Goal: Navigation & Orientation: Find specific page/section

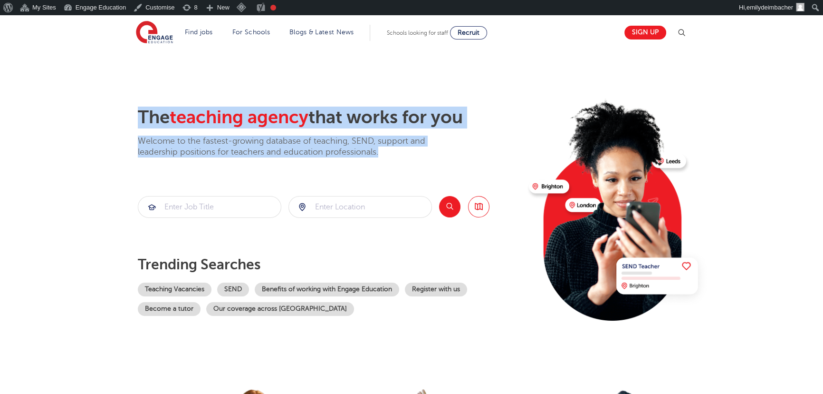
drag, startPoint x: 138, startPoint y: 110, endPoint x: 436, endPoint y: 154, distance: 301.7
click at [279, 154] on div "The teaching agency that works for you Welcome to the fastest-growing database …" at bounding box center [330, 131] width 384 height 51
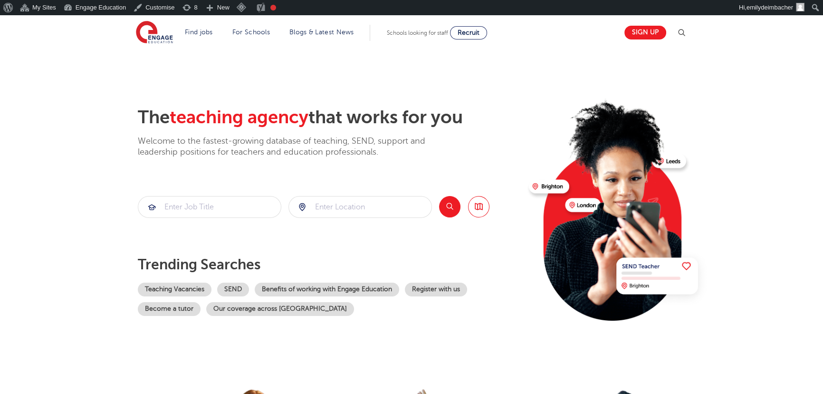
click at [76, 146] on section "The teaching agency that works for you Welcome to the fastest-growing database …" at bounding box center [411, 206] width 823 height 314
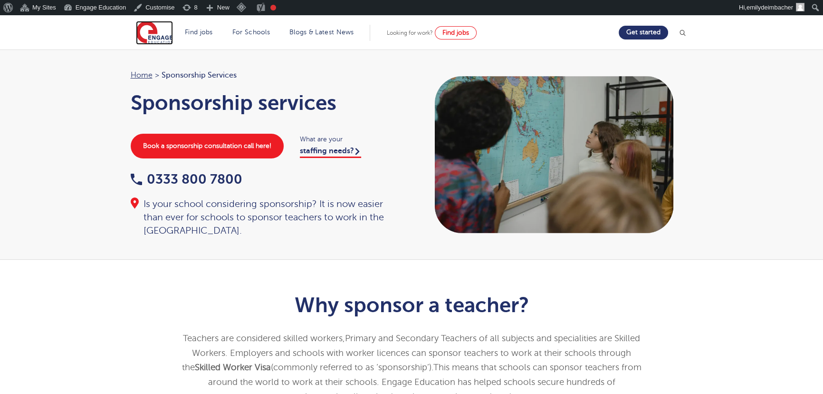
click at [152, 33] on img at bounding box center [154, 33] width 37 height 24
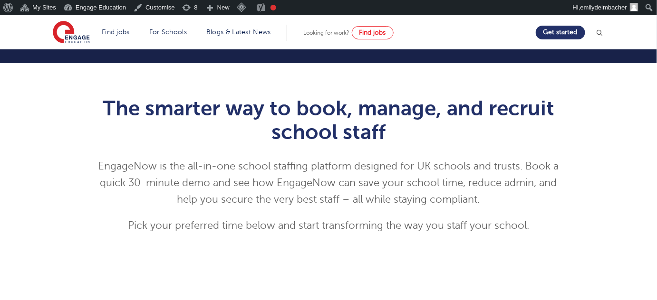
scroll to position [43, 0]
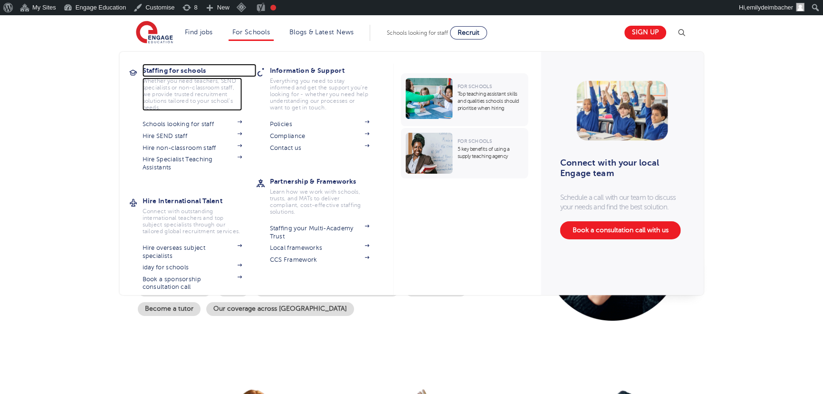
click at [170, 73] on h3 "Staffing for schools" at bounding box center [200, 70] width 114 height 13
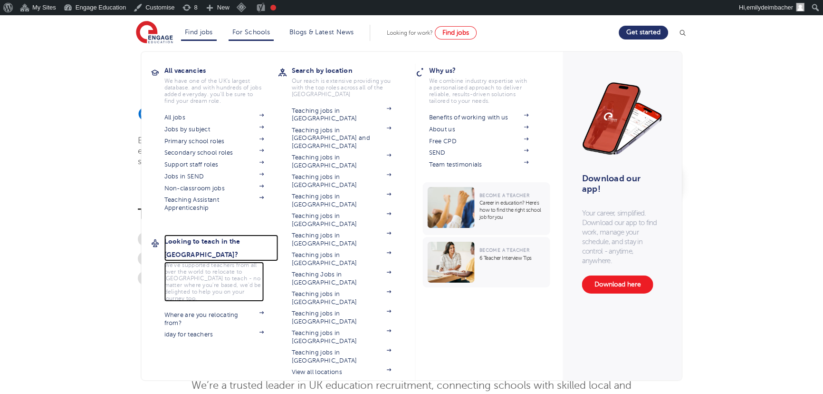
click at [235, 242] on h3 "Looking to teach in the [GEOGRAPHIC_DATA]?" at bounding box center [221, 247] width 114 height 27
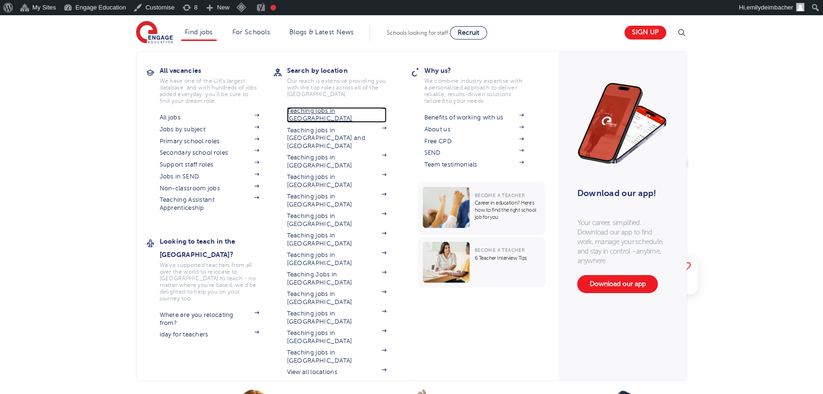
click at [332, 113] on link "Teaching jobs in [GEOGRAPHIC_DATA]" at bounding box center [337, 115] width 100 height 16
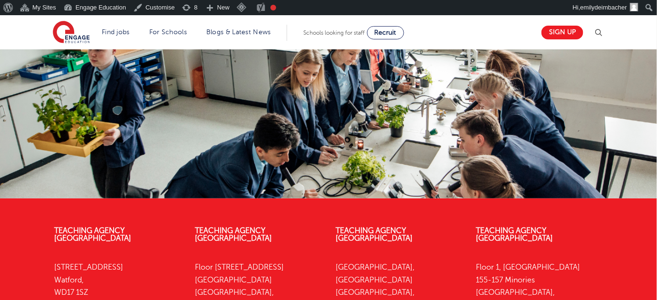
scroll to position [140, 0]
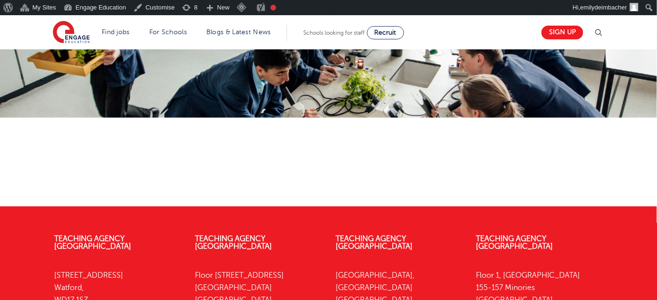
scroll to position [259, 0]
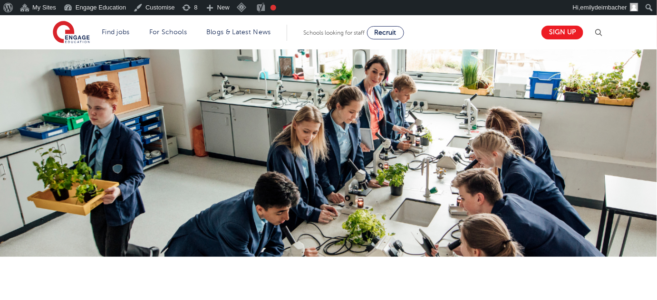
scroll to position [259, 0]
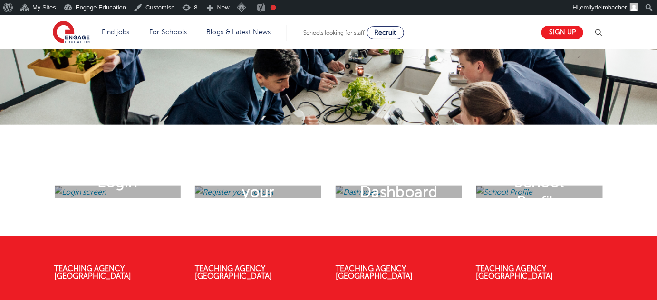
scroll to position [259, 0]
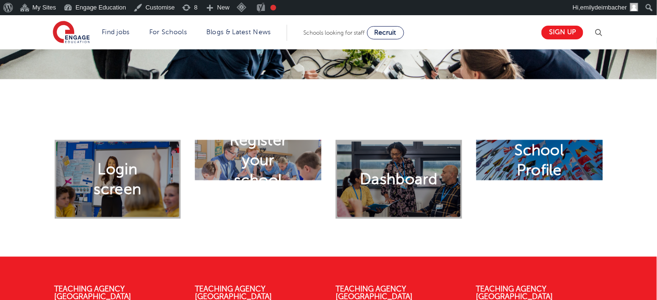
scroll to position [302, 0]
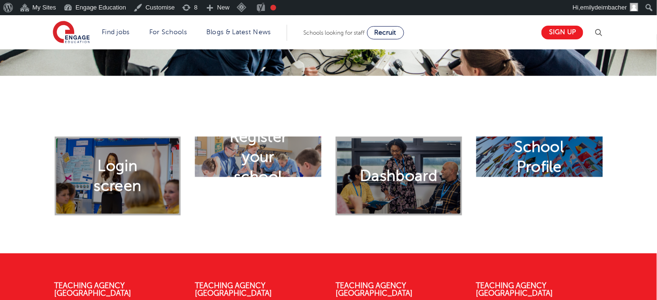
click at [413, 162] on div "Dashboard" at bounding box center [399, 176] width 126 height 79
click at [409, 174] on h2 "Dashboard" at bounding box center [398, 176] width 77 height 20
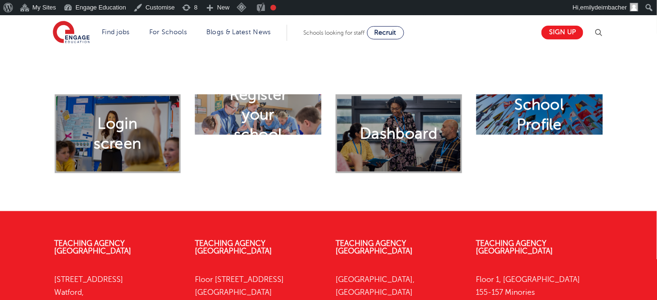
scroll to position [346, 0]
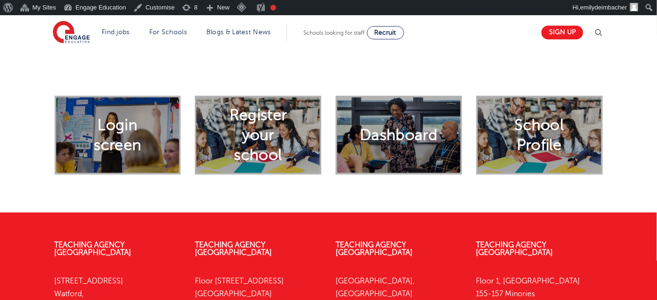
scroll to position [346, 0]
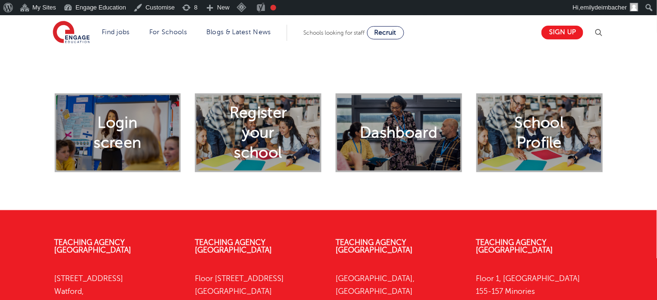
click at [650, 153] on div "Login screen Register your school Dashboard School Profile" at bounding box center [328, 122] width 657 height 178
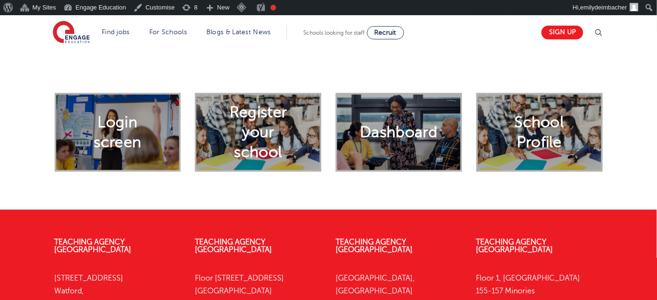
scroll to position [346, 0]
